Goal: Transaction & Acquisition: Book appointment/travel/reservation

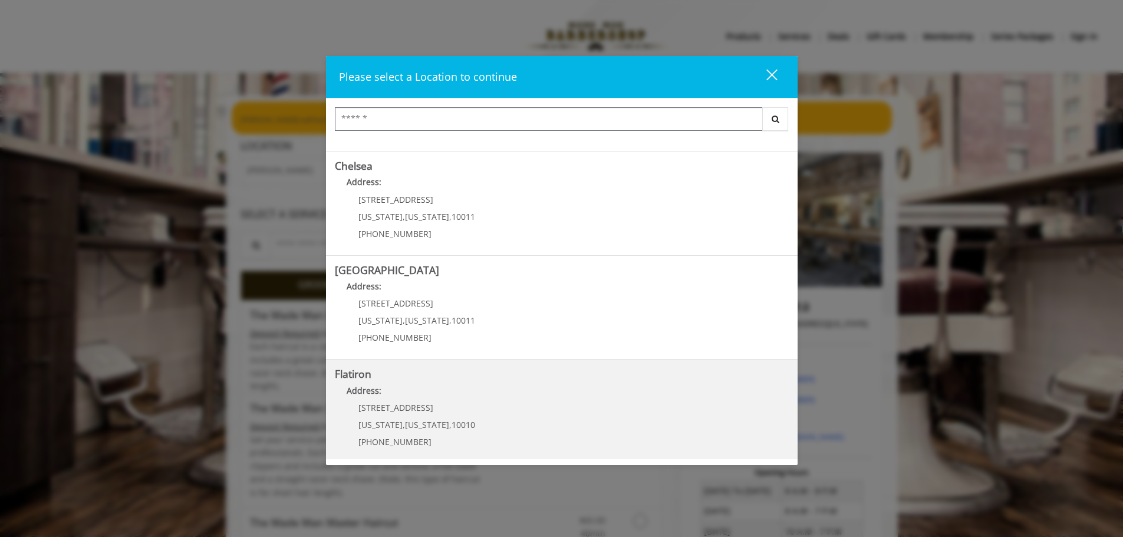
scroll to position [118, 0]
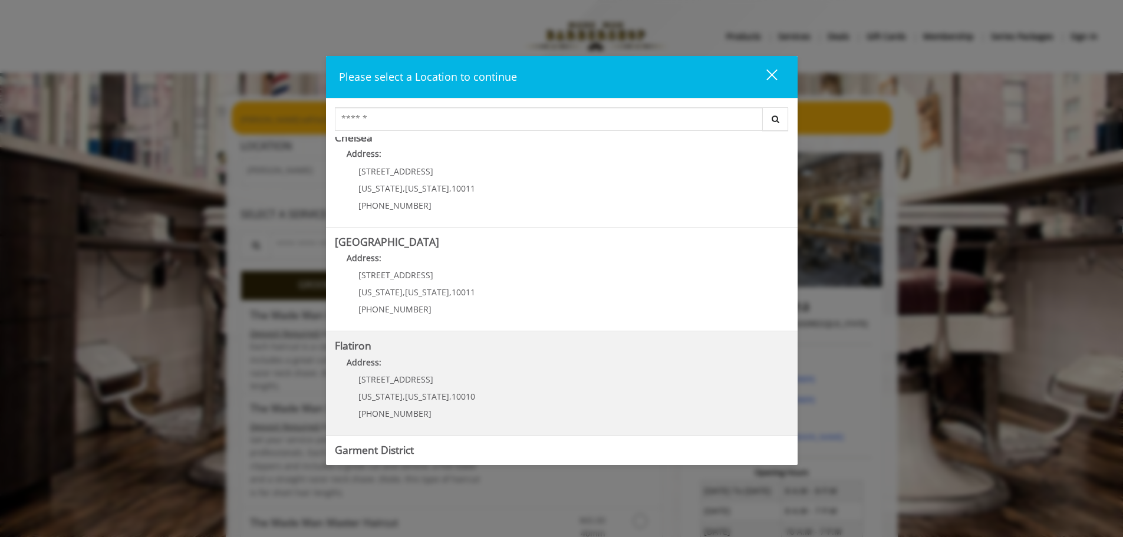
click at [455, 384] on div "10 E 23rd St New York , New York , 10010 (917) 475-1765" at bounding box center [408, 400] width 146 height 51
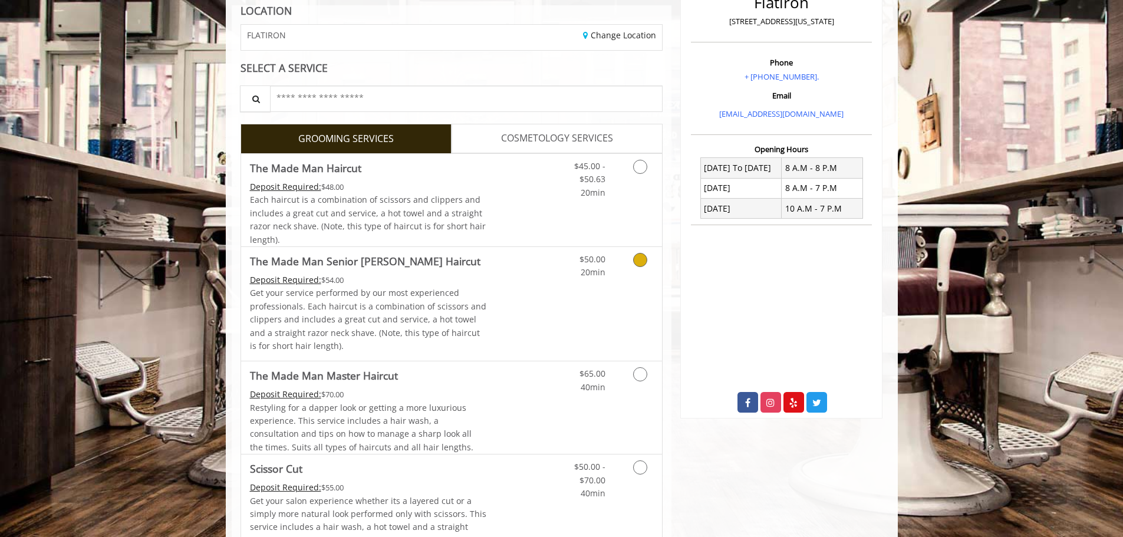
click at [488, 299] on link "Discounted Price" at bounding box center [521, 304] width 70 height 114
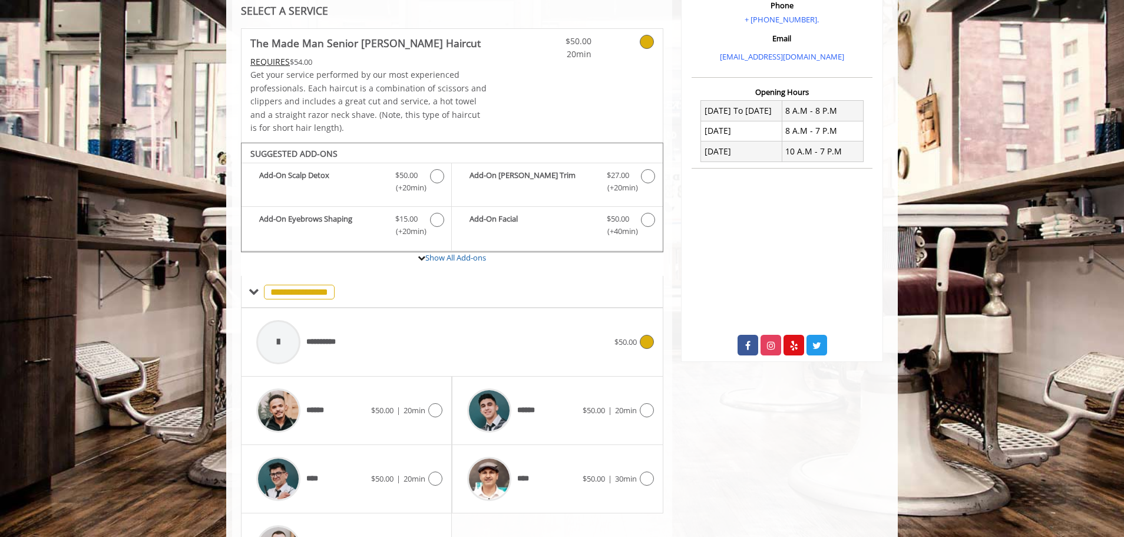
scroll to position [320, 0]
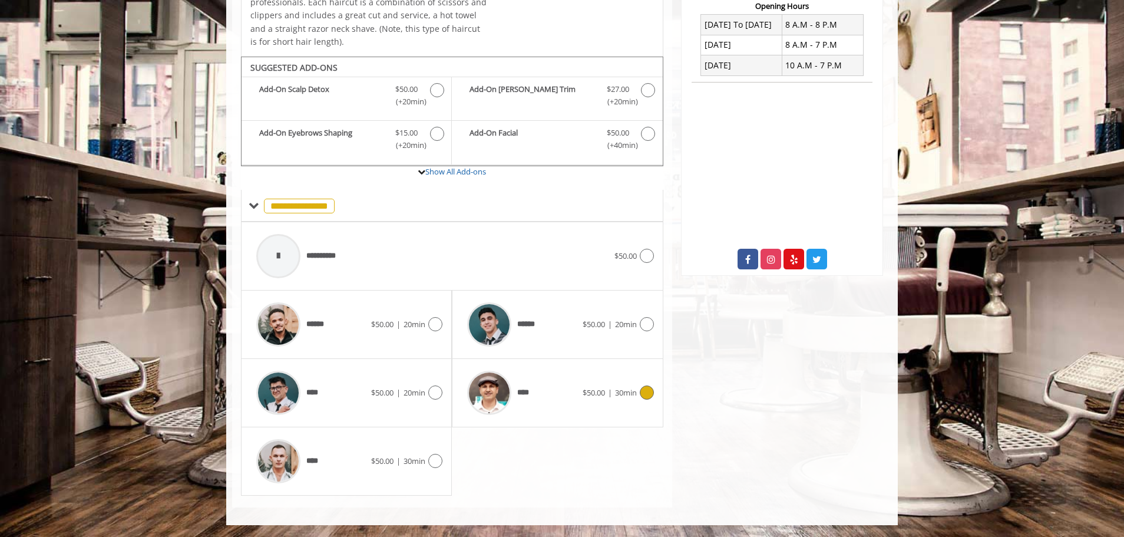
click at [553, 394] on div "****" at bounding box center [521, 393] width 121 height 56
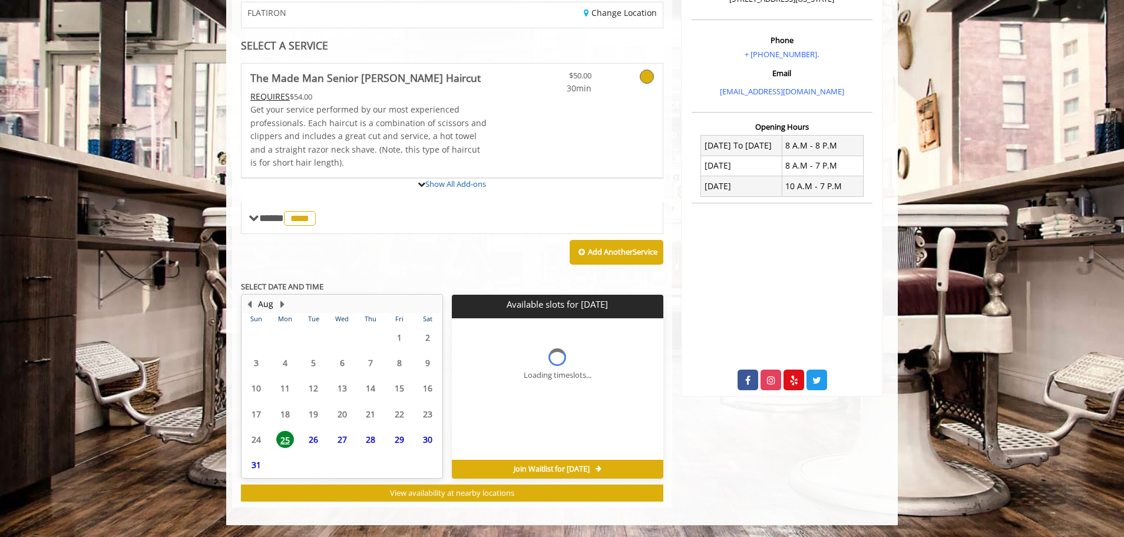
scroll to position [307, 0]
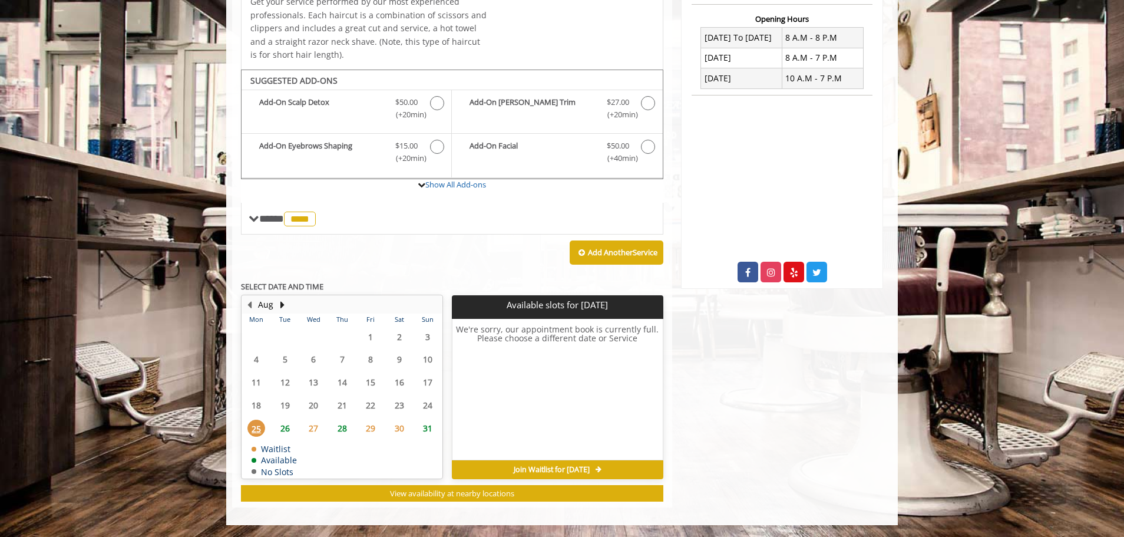
click at [425, 430] on span "31" at bounding box center [428, 428] width 18 height 17
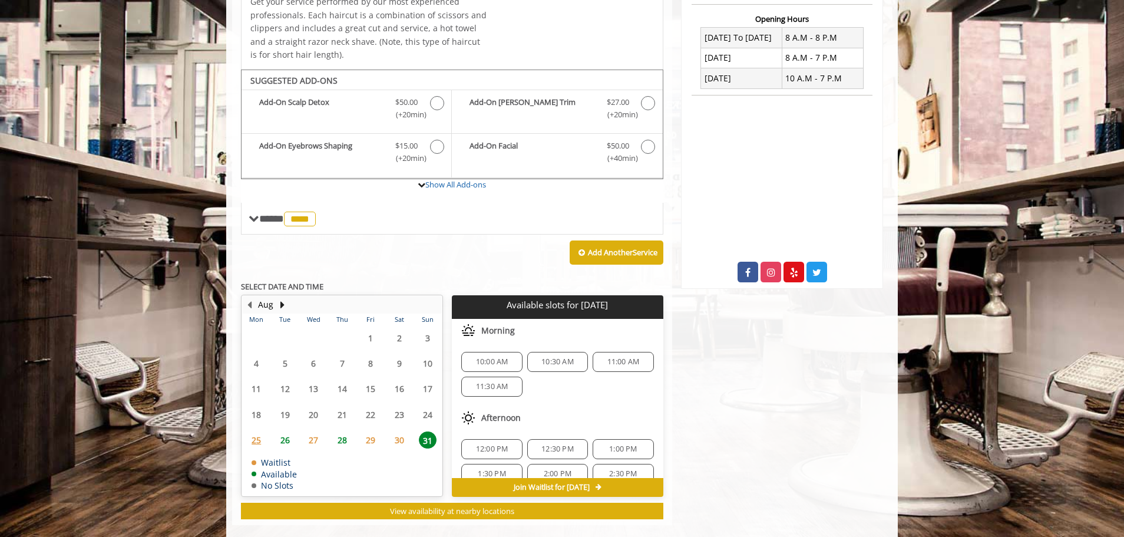
scroll to position [325, 0]
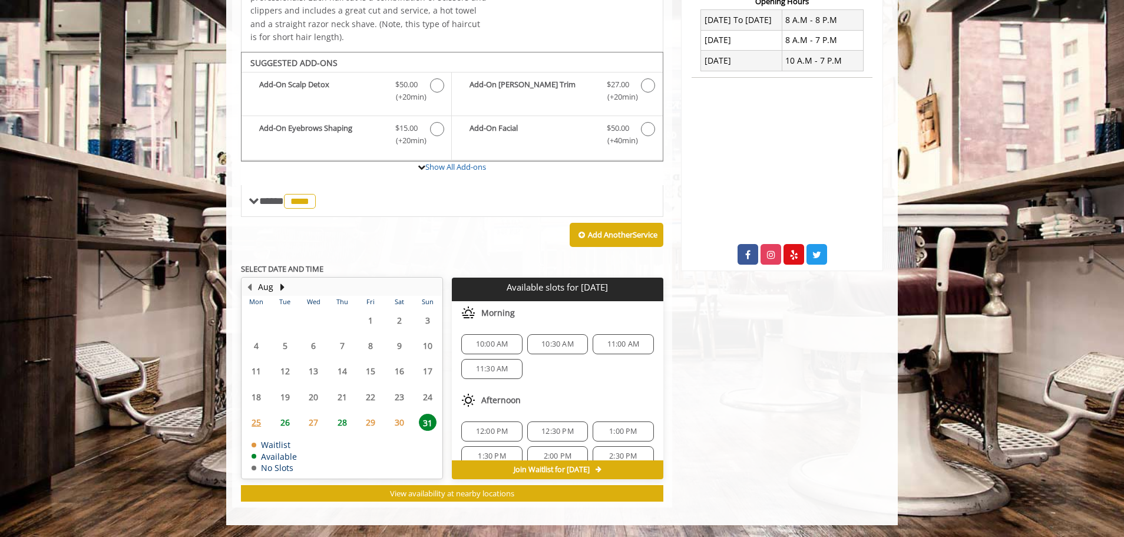
click at [562, 349] on div "10:30 AM" at bounding box center [557, 344] width 61 height 20
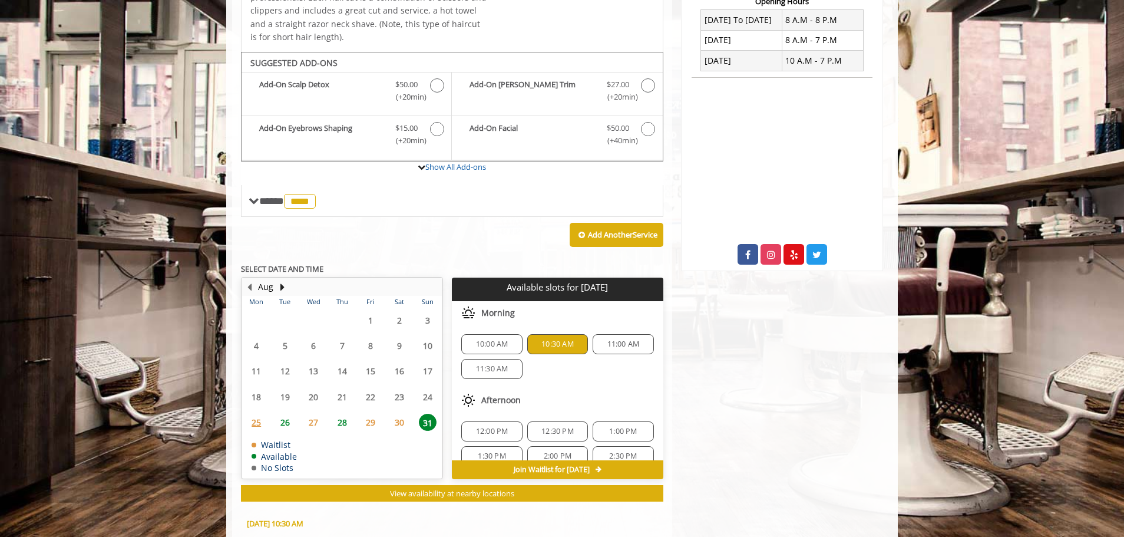
scroll to position [538, 0]
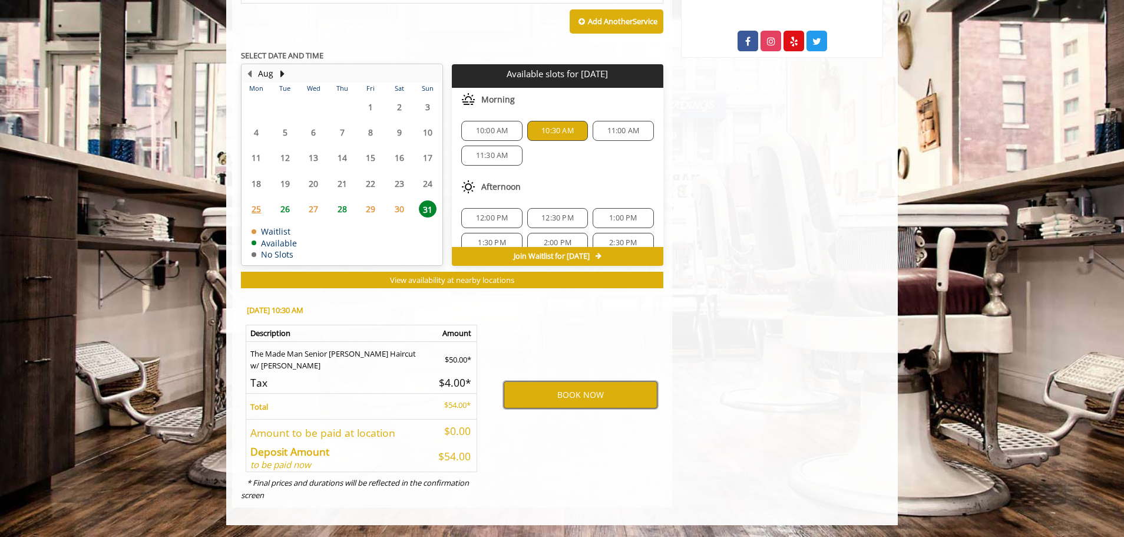
click at [533, 393] on button "BOOK NOW" at bounding box center [581, 394] width 154 height 27
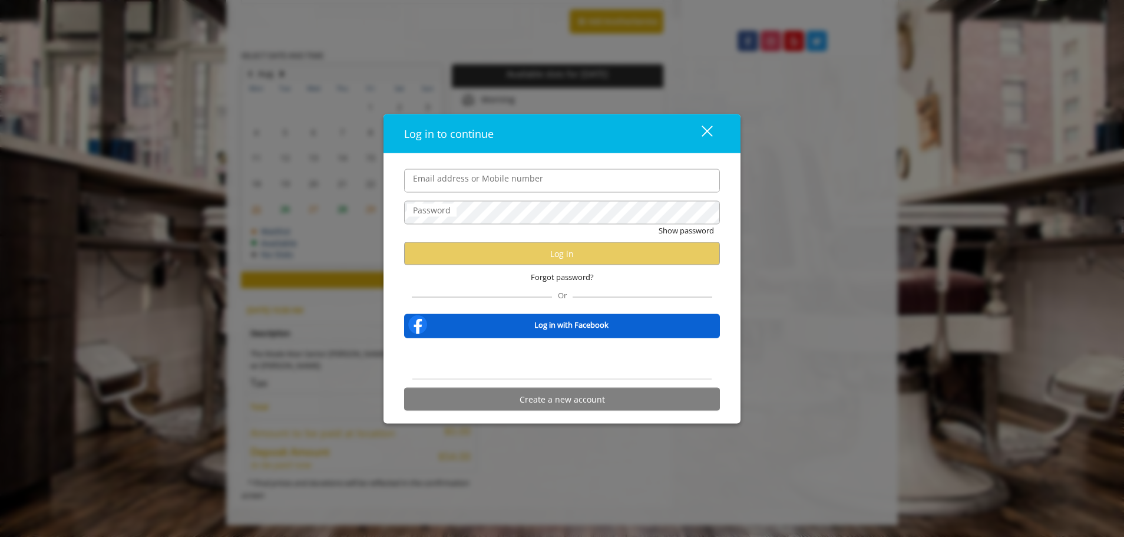
click at [511, 187] on input "Email address or Mobile number" at bounding box center [562, 181] width 316 height 24
type input "**********"
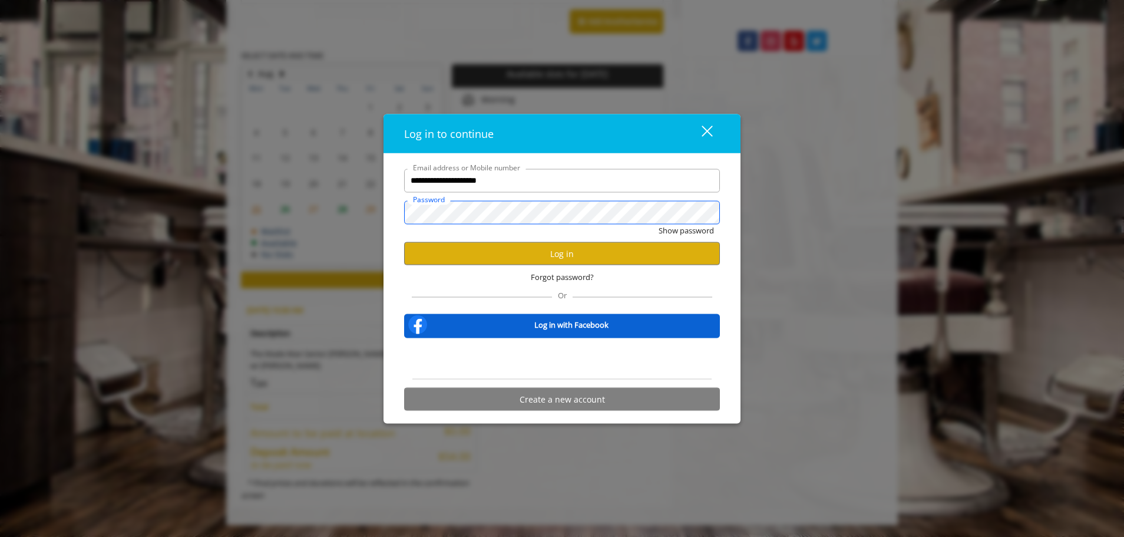
click at [659, 224] on button "Show password" at bounding box center [686, 230] width 55 height 12
click at [508, 252] on button "Log in" at bounding box center [562, 253] width 316 height 23
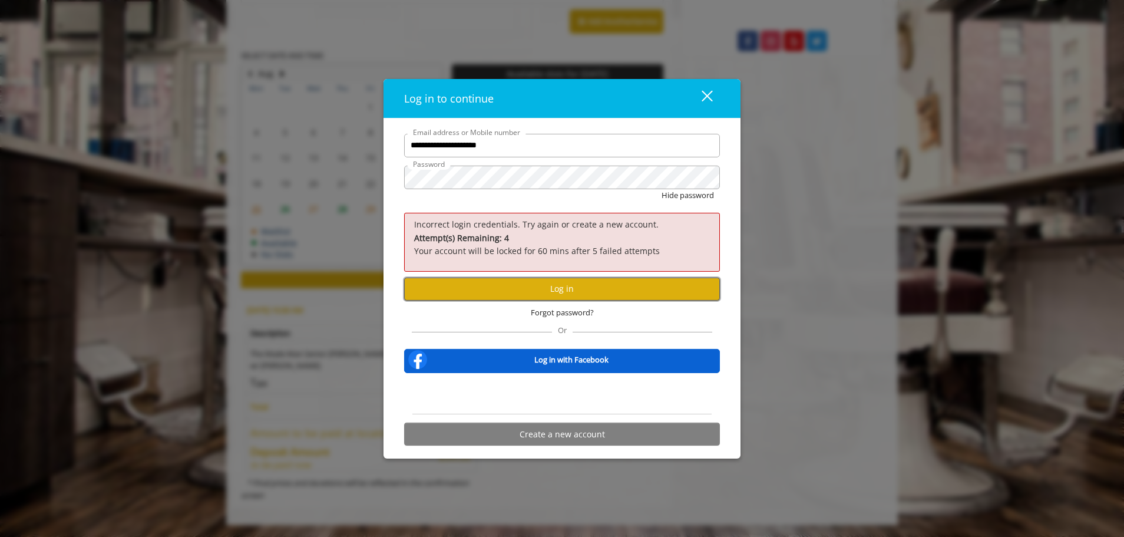
click at [496, 284] on button "Log in" at bounding box center [562, 288] width 316 height 23
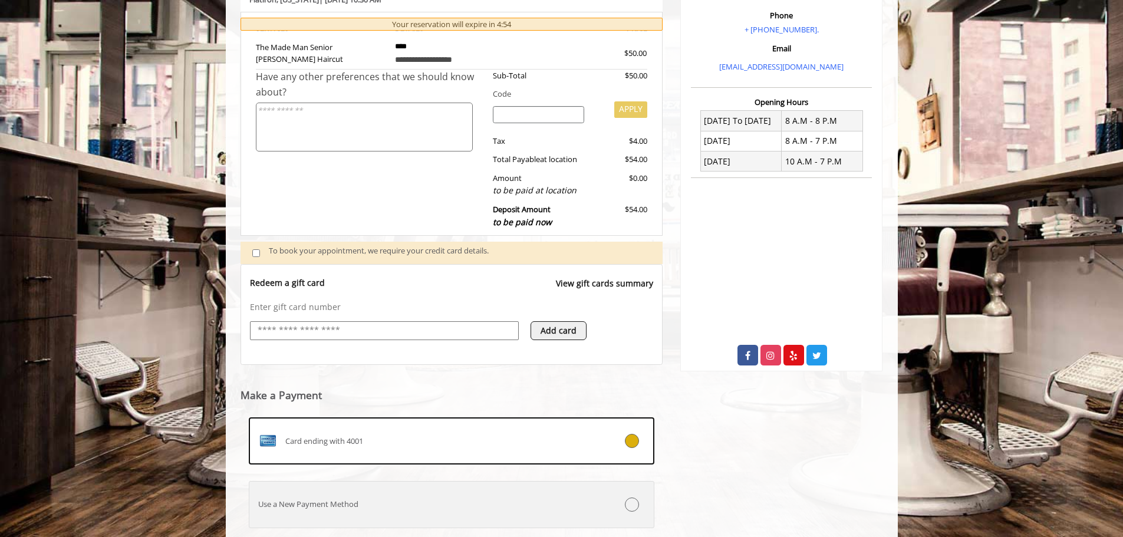
scroll to position [301, 0]
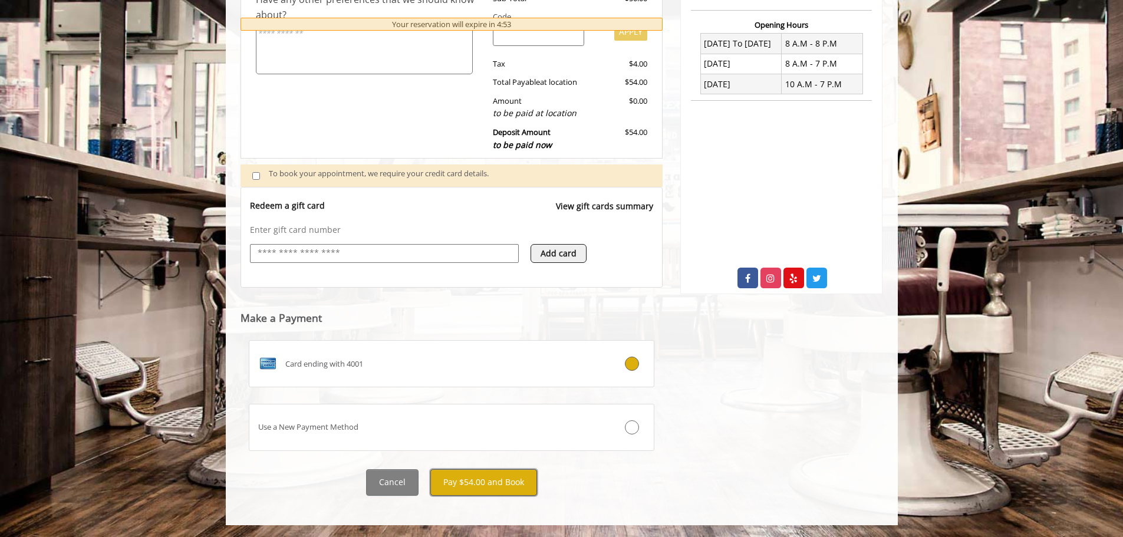
click at [476, 480] on button "Pay $54.00 and Book" at bounding box center [483, 482] width 107 height 27
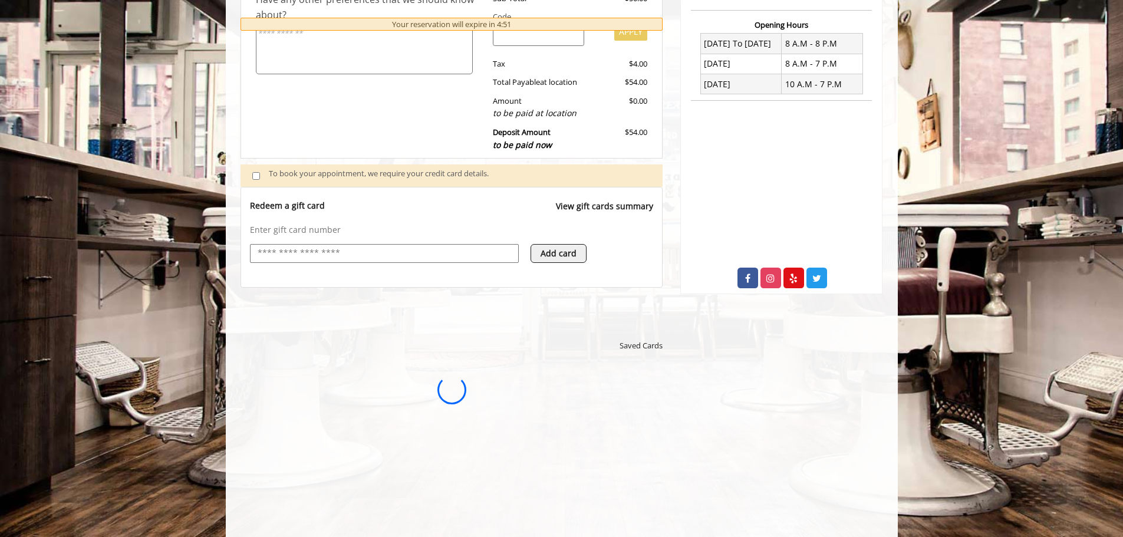
scroll to position [0, 0]
